Goal: Task Accomplishment & Management: Complete application form

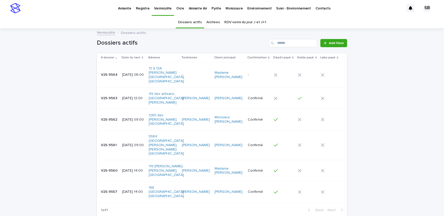
click at [55, 109] on div "Loading... Saving… Loading... Saving… Dossiers actifs Add New # dossier Date du…" at bounding box center [222, 138] width 444 height 218
click at [170, 40] on h1 "Dossiers actifs" at bounding box center [182, 42] width 170 height 7
click at [171, 45] on h1 "Dossiers actifs" at bounding box center [182, 42] width 170 height 7
click at [172, 34] on div "Vermiculite Dossiers actifs" at bounding box center [222, 32] width 256 height 7
click at [58, 64] on div "Loading... Saving… Loading... Saving… Dossiers actifs Add New # dossier Date du…" at bounding box center [222, 138] width 444 height 218
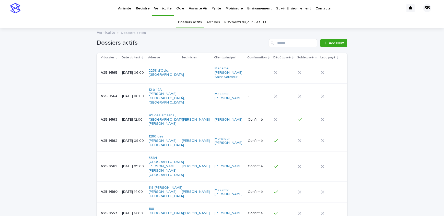
click at [94, 80] on div "Loading... Saving… Loading... Saving… Dossiers actifs Add New # dossier Date du…" at bounding box center [222, 142] width 256 height 226
click at [87, 54] on div "Loading... Saving… Loading... Saving… Dossiers actifs Add New # dossier Date du…" at bounding box center [222, 148] width 444 height 239
click at [44, 122] on div "Loading... Saving… Loading... Saving… Dossiers actifs Add New # dossier Date du…" at bounding box center [222, 148] width 444 height 239
click at [52, 82] on div "Loading... Saving… Loading... Saving… Dossiers actifs Add New # dossier Date du…" at bounding box center [222, 148] width 444 height 239
click at [85, 133] on div "Loading... Saving… Loading... Saving… Dossiers actifs Add New # dossier Date du…" at bounding box center [222, 148] width 444 height 239
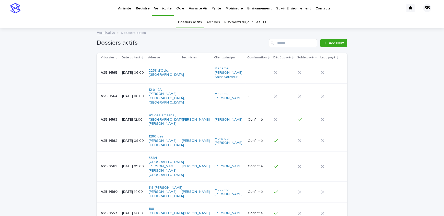
click at [243, 48] on div "Dossiers actifs Add New" at bounding box center [222, 41] width 250 height 25
click at [157, 46] on h1 "Dossiers actifs" at bounding box center [182, 42] width 170 height 7
click at [334, 45] on link "Add New" at bounding box center [333, 43] width 27 height 8
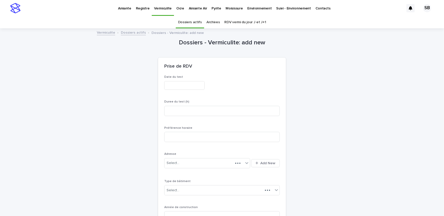
scroll to position [16, 0]
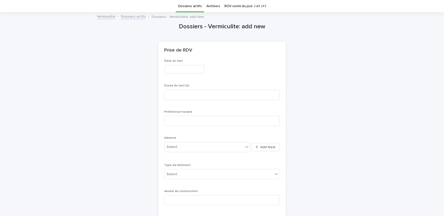
click at [202, 72] on input "text" at bounding box center [184, 69] width 40 height 9
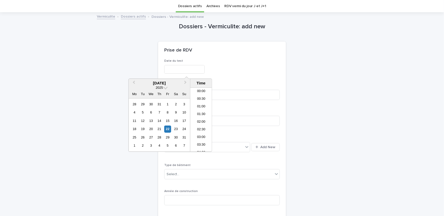
scroll to position [148, 0]
click at [149, 136] on div "27" at bounding box center [151, 137] width 7 height 7
click at [204, 105] on li "06:00" at bounding box center [201, 105] width 22 height 8
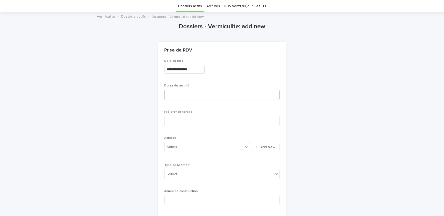
type input "**********"
click at [203, 96] on input at bounding box center [222, 95] width 116 height 10
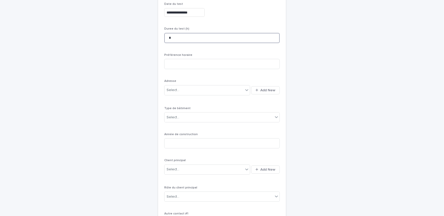
scroll to position [86, 0]
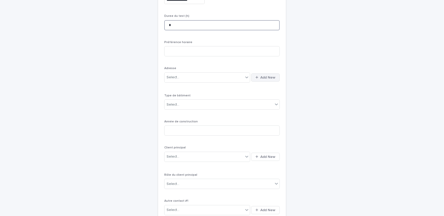
type input "*"
click at [264, 79] on button "Add New" at bounding box center [265, 78] width 29 height 8
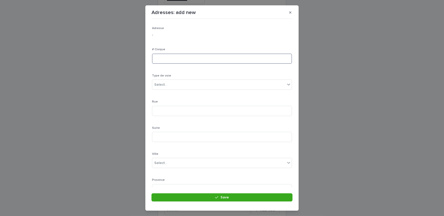
click at [197, 56] on input at bounding box center [222, 59] width 140 height 10
type input "**"
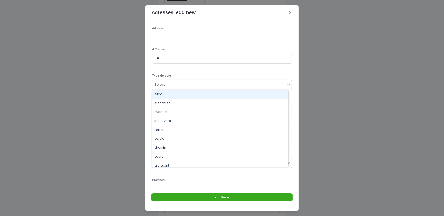
click at [201, 84] on div "Select..." at bounding box center [218, 85] width 133 height 8
type input "*****"
click at [200, 93] on div "boulevard" at bounding box center [220, 94] width 136 height 9
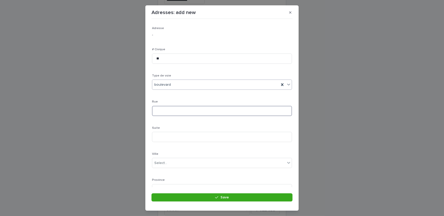
click at [199, 109] on input at bounding box center [222, 111] width 140 height 10
type input "******"
click at [176, 125] on div "Ville Select..." at bounding box center [222, 116] width 140 height 20
click at [187, 117] on div "Select..." at bounding box center [218, 117] width 133 height 8
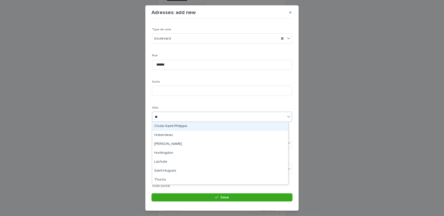
type input "***"
click at [178, 125] on div "Huntingdon" at bounding box center [220, 126] width 136 height 9
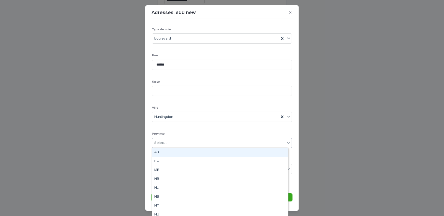
click at [182, 141] on div "Select..." at bounding box center [218, 143] width 133 height 8
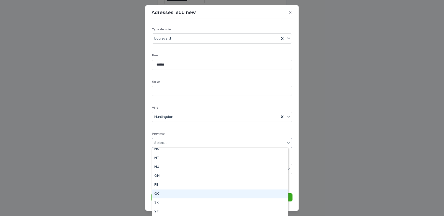
click at [171, 193] on div "QC" at bounding box center [220, 194] width 136 height 9
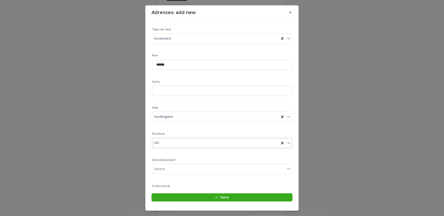
scroll to position [75, 0]
click at [222, 172] on div "Code postal" at bounding box center [222, 166] width 140 height 20
click at [222, 171] on input at bounding box center [222, 167] width 140 height 10
paste input "*******"
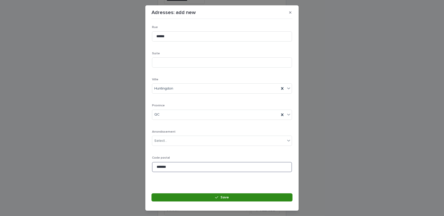
type input "*******"
click at [221, 196] on span "Save" at bounding box center [225, 198] width 8 height 4
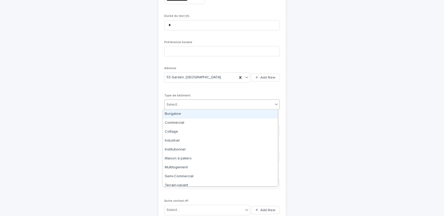
click at [189, 106] on div "Select..." at bounding box center [219, 105] width 109 height 8
click at [183, 114] on div "Bungalow" at bounding box center [220, 114] width 115 height 9
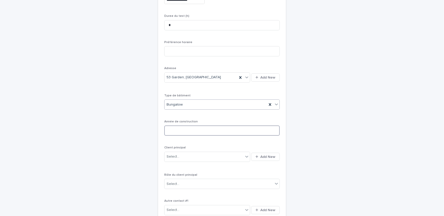
click at [189, 135] on input at bounding box center [222, 131] width 116 height 10
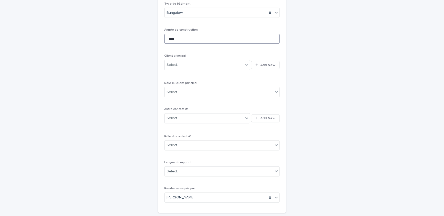
scroll to position [179, 0]
type input "****"
click at [262, 66] on button "Add New" at bounding box center [265, 64] width 29 height 8
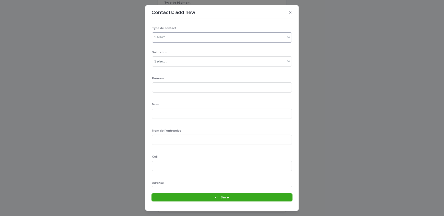
click at [185, 36] on div "Select..." at bounding box center [218, 37] width 133 height 8
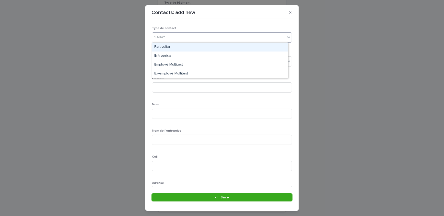
click at [184, 46] on div "Particulier" at bounding box center [220, 47] width 136 height 9
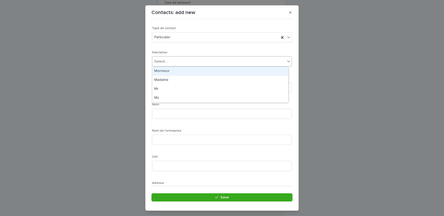
click at [181, 62] on div "Select..." at bounding box center [218, 61] width 133 height 8
click at [175, 72] on div "Monsieur" at bounding box center [220, 71] width 136 height 9
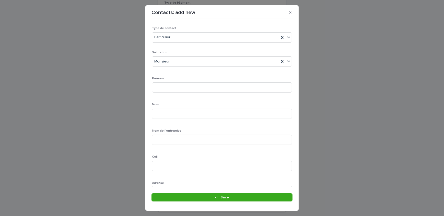
click at [189, 50] on div "Type de contact Particulier Salutation Monsieur [PERSON_NAME] Nom Nom de l'entr…" at bounding box center [222, 153] width 140 height 252
click at [184, 86] on input at bounding box center [222, 88] width 140 height 10
click at [215, 88] on input at bounding box center [222, 88] width 140 height 10
type input "****"
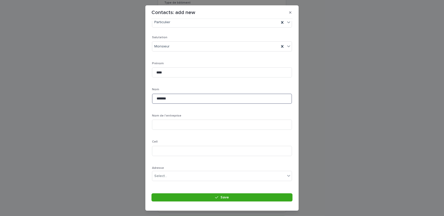
scroll to position [23, 0]
type input "*******"
click at [185, 145] on input at bounding box center [222, 143] width 140 height 10
type input "**********"
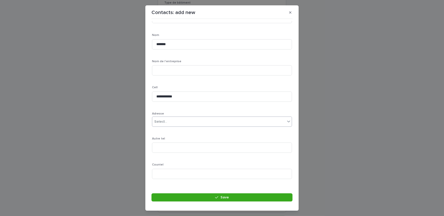
click at [174, 124] on div "Select..." at bounding box center [218, 122] width 133 height 8
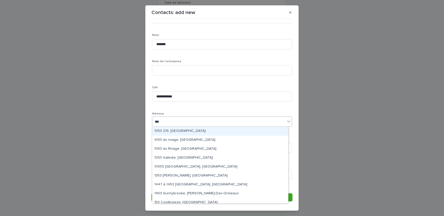
type input "****"
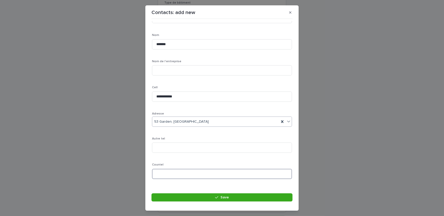
click at [178, 171] on input at bounding box center [222, 174] width 140 height 10
type input "*"
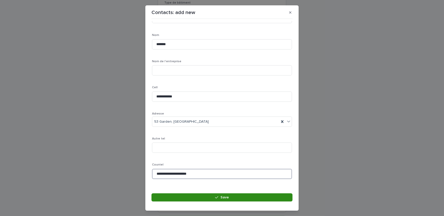
type input "**********"
click at [184, 195] on button "Save" at bounding box center [222, 198] width 141 height 8
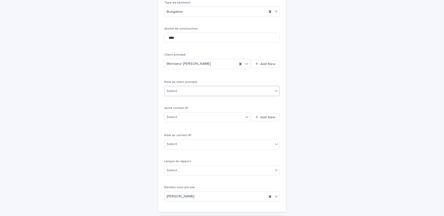
click at [196, 93] on div "Select..." at bounding box center [219, 91] width 109 height 8
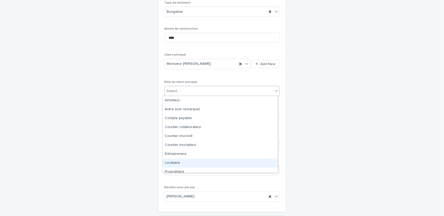
scroll to position [13, 0]
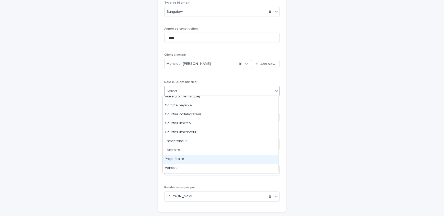
click at [183, 159] on div "Propriétaire" at bounding box center [220, 159] width 115 height 9
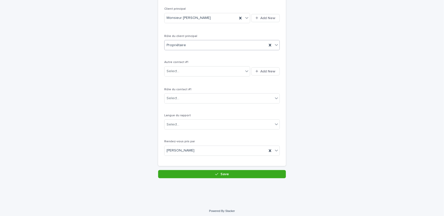
scroll to position [225, 0]
click at [206, 118] on div "Langue du rapport Select..." at bounding box center [222, 124] width 116 height 20
click at [193, 128] on div "Select..." at bounding box center [219, 124] width 109 height 8
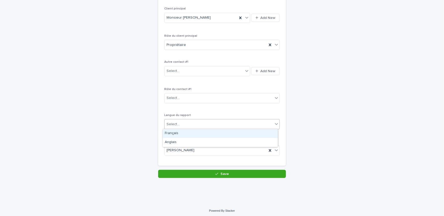
click at [186, 137] on div "Français" at bounding box center [220, 133] width 115 height 9
click at [187, 127] on div "Français" at bounding box center [216, 124] width 102 height 8
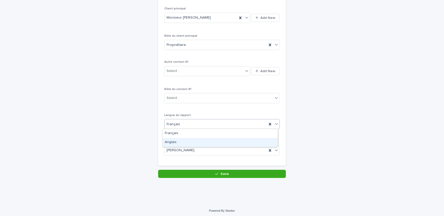
click at [186, 141] on div "Anglais" at bounding box center [220, 142] width 115 height 9
drag, startPoint x: 197, startPoint y: 176, endPoint x: 132, endPoint y: 178, distance: 64.7
click at [197, 176] on button "Save" at bounding box center [222, 174] width 128 height 8
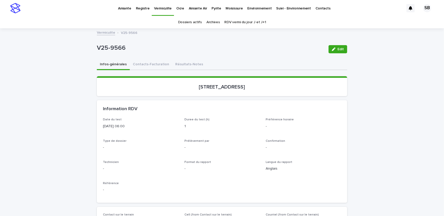
click at [329, 51] on button "Edit" at bounding box center [338, 49] width 19 height 8
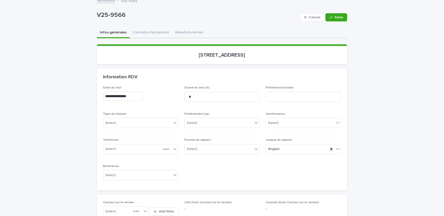
scroll to position [46, 0]
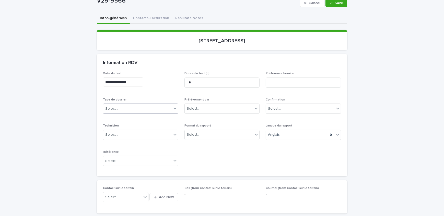
click at [136, 106] on div "Select..." at bounding box center [137, 109] width 68 height 8
click at [140, 116] on div "Échantillonnage" at bounding box center [138, 118] width 75 height 9
click at [201, 133] on div "Select..." at bounding box center [219, 135] width 68 height 8
click at [206, 144] on div "Électronique" at bounding box center [220, 144] width 75 height 9
click at [215, 109] on div "Select..." at bounding box center [219, 109] width 68 height 8
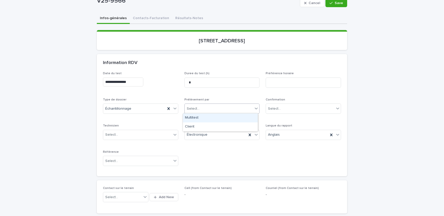
click at [215, 118] on div "Multitest" at bounding box center [220, 118] width 75 height 9
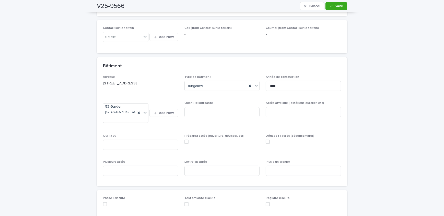
scroll to position [302, 0]
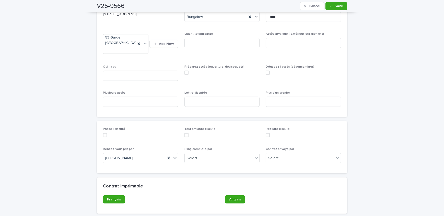
click at [147, 82] on div "Qui l'a vu" at bounding box center [140, 75] width 75 height 20
click at [146, 80] on input at bounding box center [140, 76] width 75 height 10
type input "*********"
click at [148, 105] on input at bounding box center [140, 102] width 75 height 10
type input "**"
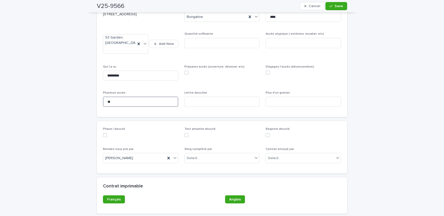
click at [136, 106] on input "**" at bounding box center [140, 102] width 75 height 10
click at [275, 103] on input at bounding box center [303, 102] width 75 height 10
click at [266, 73] on span at bounding box center [268, 73] width 4 height 4
type input "**"
click at [185, 72] on span at bounding box center [187, 73] width 4 height 4
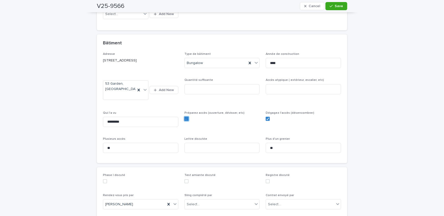
scroll to position [256, 0]
click at [309, 92] on input at bounding box center [303, 89] width 75 height 10
click at [281, 88] on input at bounding box center [303, 89] width 75 height 10
type input "******"
click at [225, 90] on input at bounding box center [222, 89] width 75 height 10
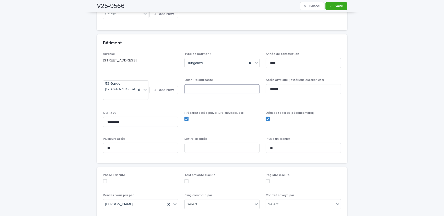
click at [238, 91] on input at bounding box center [222, 89] width 75 height 10
type input "*"
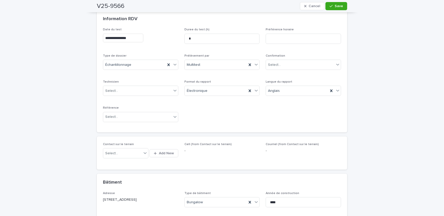
scroll to position [186, 0]
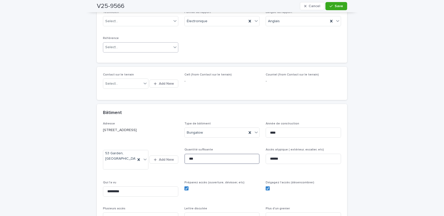
type input "***"
click at [137, 44] on div "Select..." at bounding box center [137, 47] width 68 height 8
click at [119, 108] on div "Inspecteur" at bounding box center [138, 110] width 75 height 9
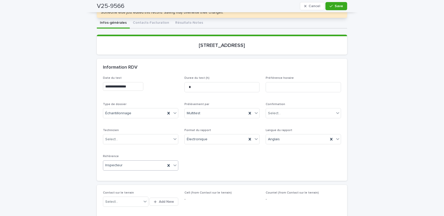
scroll to position [23, 0]
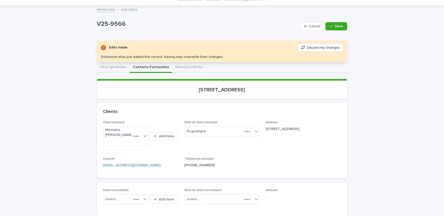
click at [151, 67] on button "Contacts-Facturation" at bounding box center [151, 67] width 42 height 11
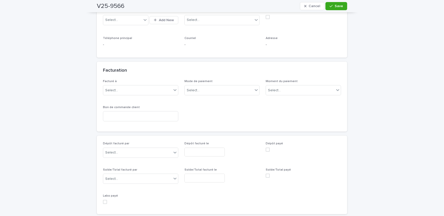
scroll to position [444, 0]
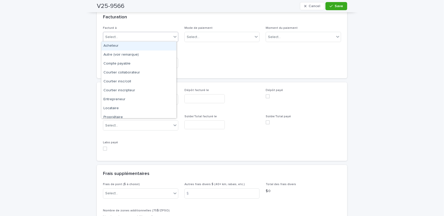
click at [143, 40] on div "Select..." at bounding box center [137, 37] width 68 height 8
click at [130, 115] on div "Propriétaire" at bounding box center [138, 117] width 75 height 9
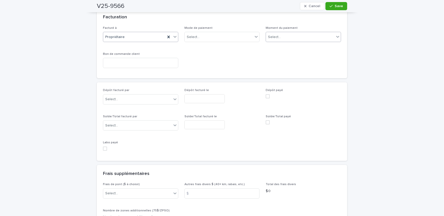
click at [284, 37] on div "Select..." at bounding box center [300, 37] width 68 height 8
click at [285, 47] on div "Au sondage" at bounding box center [301, 46] width 75 height 9
click at [339, 6] on span "Save" at bounding box center [339, 6] width 8 height 4
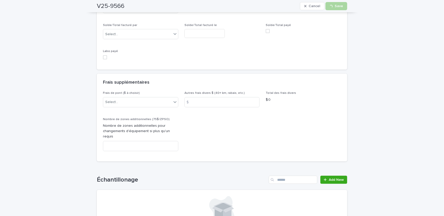
scroll to position [537, 0]
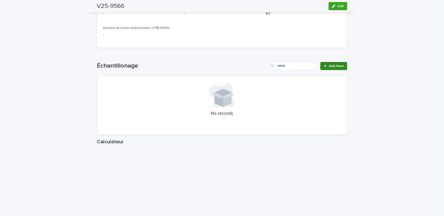
click at [333, 68] on span "Add New" at bounding box center [336, 66] width 15 height 4
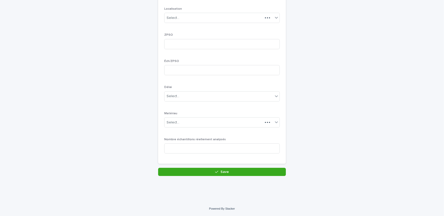
scroll to position [71, 0]
click at [194, 20] on div "Select..." at bounding box center [219, 18] width 109 height 8
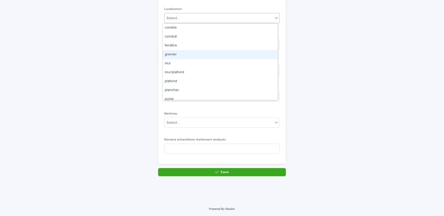
click at [190, 53] on div "grenier" at bounding box center [220, 54] width 115 height 9
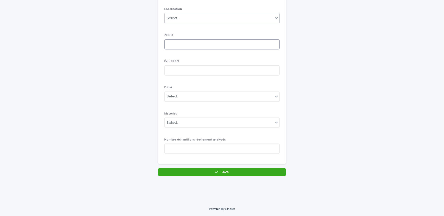
click at [190, 47] on input at bounding box center [222, 44] width 116 height 10
type input "*"
click at [187, 67] on input at bounding box center [222, 70] width 116 height 10
type input "*"
click at [186, 98] on div "Select..." at bounding box center [219, 97] width 109 height 8
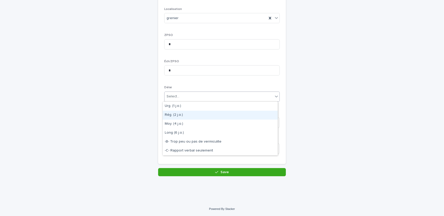
click at [190, 114] on div "Rég. (2 j.o.)" at bounding box center [220, 115] width 115 height 9
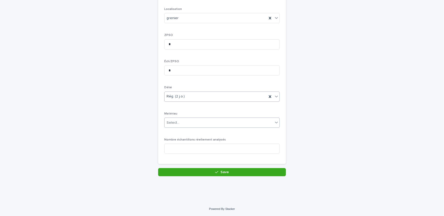
click at [192, 121] on div "Select..." at bounding box center [219, 123] width 109 height 8
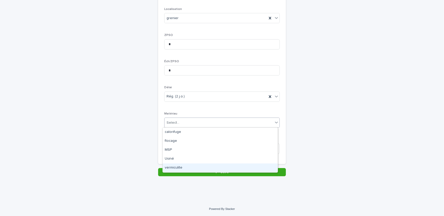
click at [182, 169] on div "vermiculite" at bounding box center [220, 168] width 115 height 9
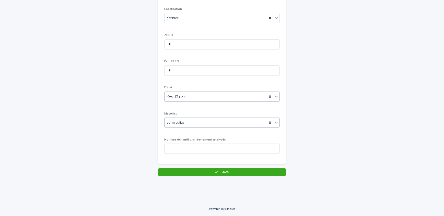
click at [200, 97] on div "Rég. (2 j.o.)" at bounding box center [216, 97] width 102 height 8
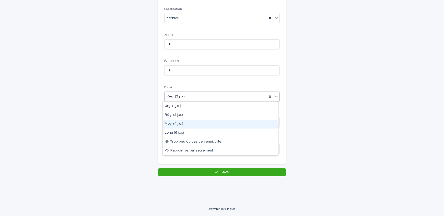
click at [193, 121] on div "Moy. (4 j.o.)" at bounding box center [220, 124] width 115 height 9
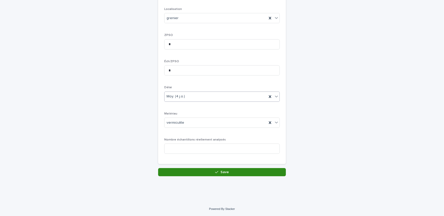
click at [202, 174] on button "Save" at bounding box center [222, 172] width 128 height 8
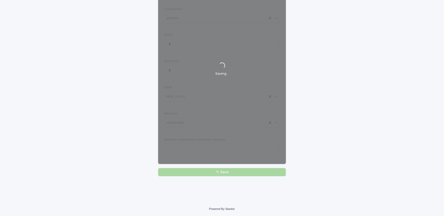
scroll to position [1, 0]
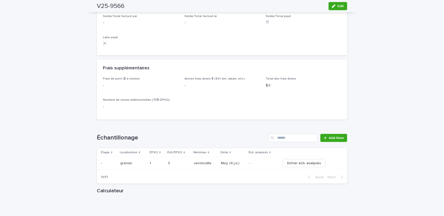
scroll to position [534, 0]
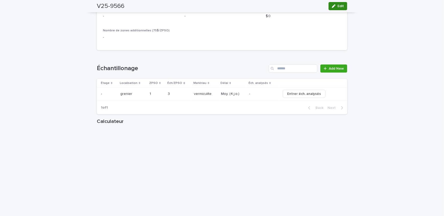
click at [341, 9] on button "Edit" at bounding box center [338, 6] width 19 height 8
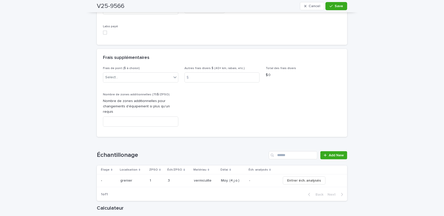
scroll to position [511, 0]
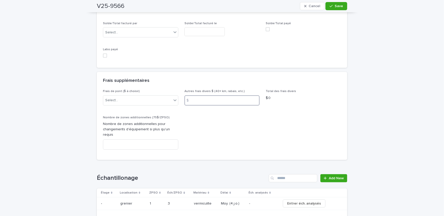
click at [207, 97] on input at bounding box center [222, 101] width 75 height 10
type input "***"
click at [335, 11] on div "V25-9566 Cancel Save" at bounding box center [222, 6] width 250 height 12
drag, startPoint x: 337, startPoint y: 8, endPoint x: 190, endPoint y: 64, distance: 157.3
click at [336, 8] on span "Save" at bounding box center [339, 6] width 8 height 4
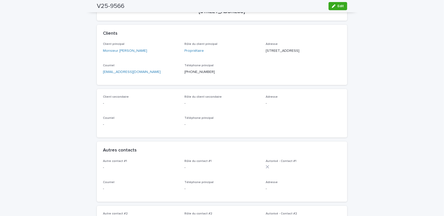
scroll to position [0, 0]
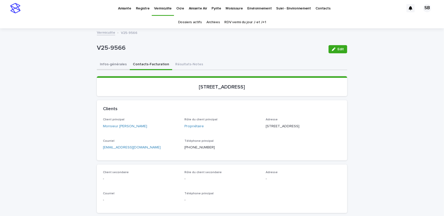
click at [106, 63] on button "Infos-générales" at bounding box center [113, 65] width 33 height 11
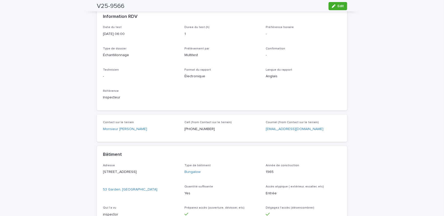
scroll to position [93, 0]
click at [111, 130] on link "Monsieur [PERSON_NAME]" at bounding box center [125, 128] width 44 height 5
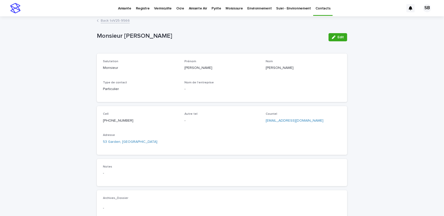
click at [332, 36] on icon "button" at bounding box center [334, 38] width 4 height 4
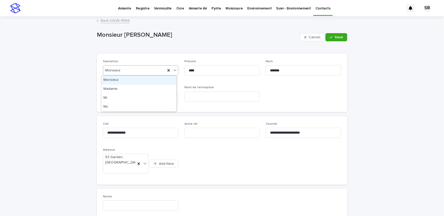
click at [124, 71] on div "Monsieur" at bounding box center [134, 70] width 62 height 8
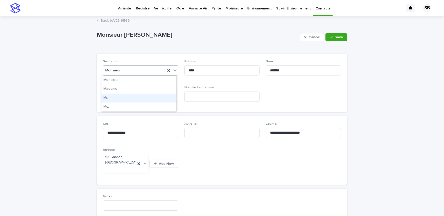
click at [127, 95] on div "Mr." at bounding box center [138, 98] width 75 height 9
click at [339, 34] on button "Save" at bounding box center [337, 37] width 22 height 8
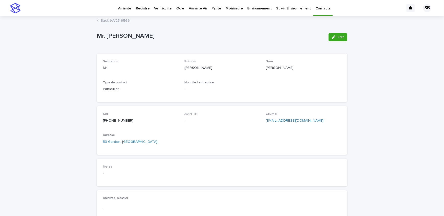
click at [121, 19] on link "Back to V25-9566" at bounding box center [115, 20] width 29 height 6
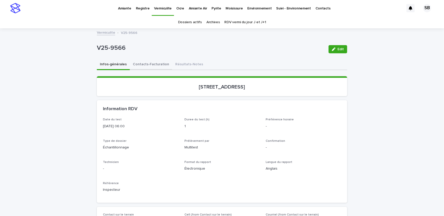
click at [155, 67] on button "Contacts-Facturation" at bounding box center [151, 65] width 42 height 11
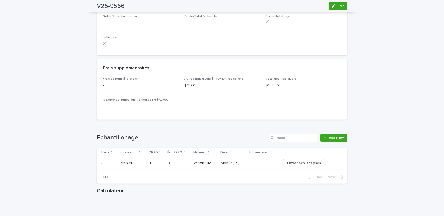
scroll to position [488, 0]
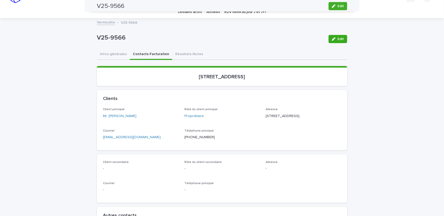
scroll to position [0, 0]
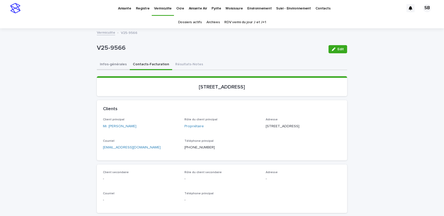
click at [120, 65] on button "Infos-générales" at bounding box center [113, 65] width 33 height 11
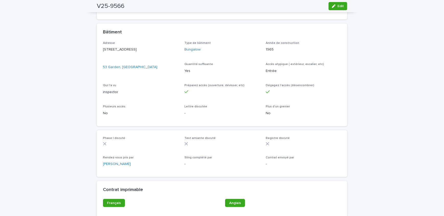
scroll to position [266, 0]
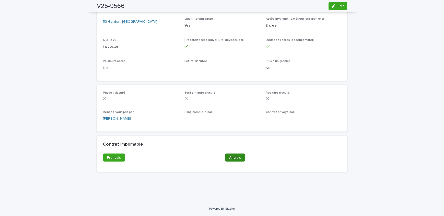
click at [228, 155] on link "Anglais" at bounding box center [235, 158] width 20 height 8
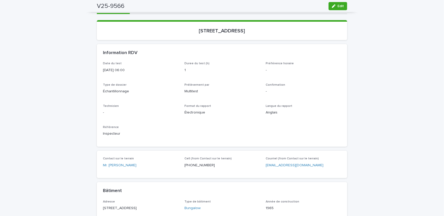
scroll to position [0, 0]
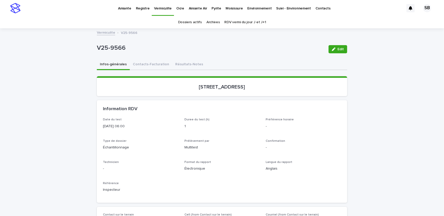
click at [110, 33] on link "Vermiculite" at bounding box center [106, 32] width 18 height 6
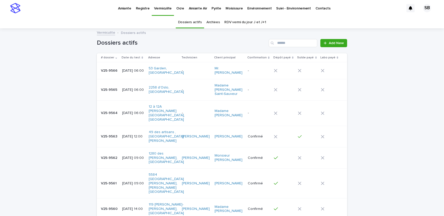
click at [83, 76] on div "Loading... Saving… Loading... Saving… Dossiers actifs Add New # dossier Date du…" at bounding box center [222, 157] width 444 height 256
click at [411, 137] on div "Loading... Saving… Loading... Saving… Dossiers actifs Add New # dossier Date du…" at bounding box center [222, 157] width 444 height 256
